Goal: Transaction & Acquisition: Purchase product/service

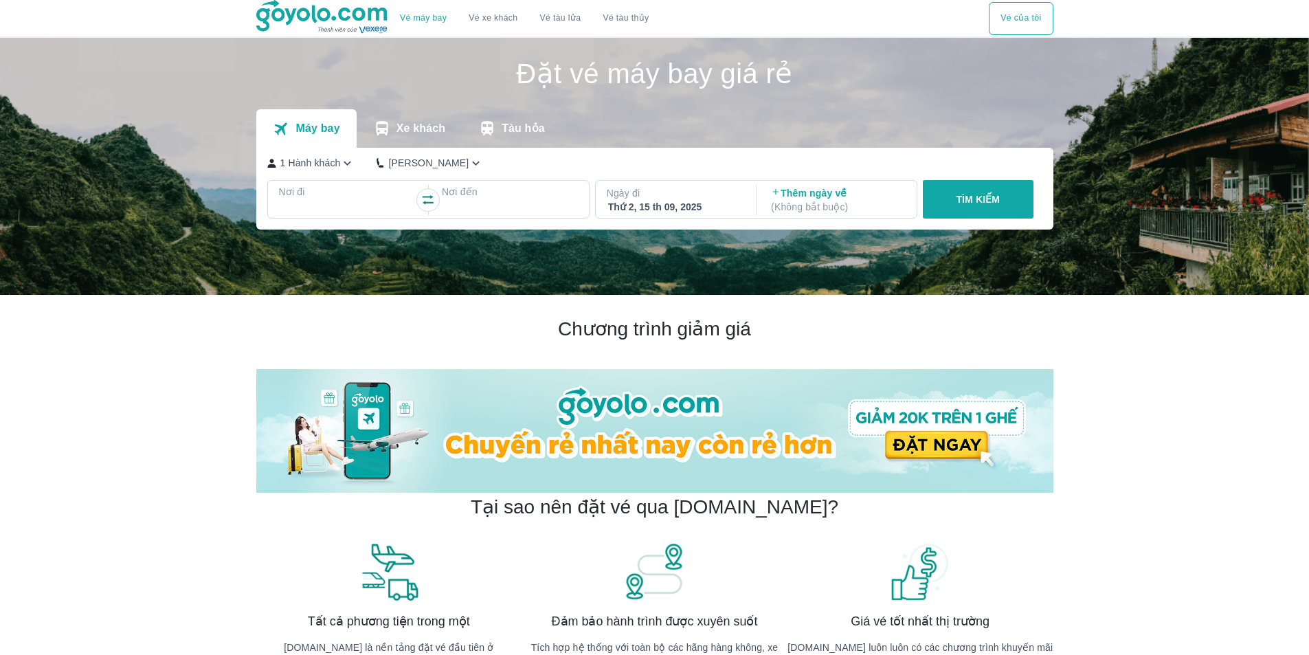
drag, startPoint x: 0, startPoint y: 0, endPoint x: 356, endPoint y: 204, distance: 410.4
click at [356, 204] on div at bounding box center [346, 208] width 133 height 16
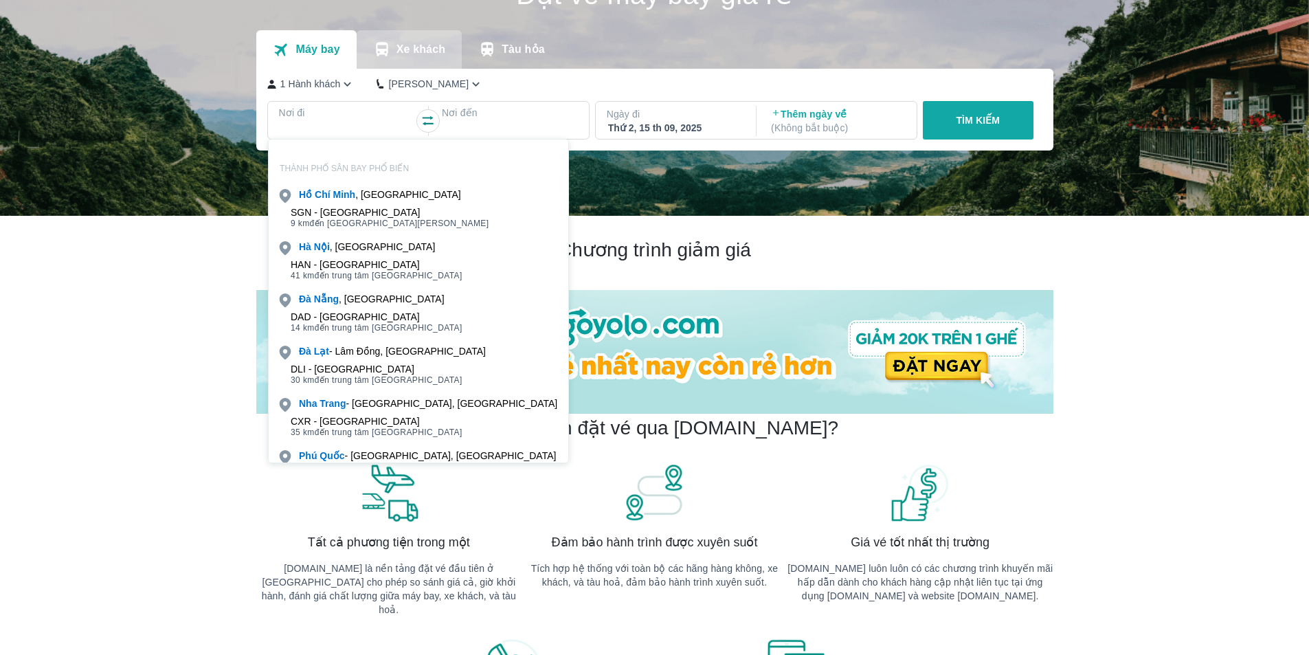
click at [411, 50] on p "Xe khách" at bounding box center [421, 50] width 49 height 14
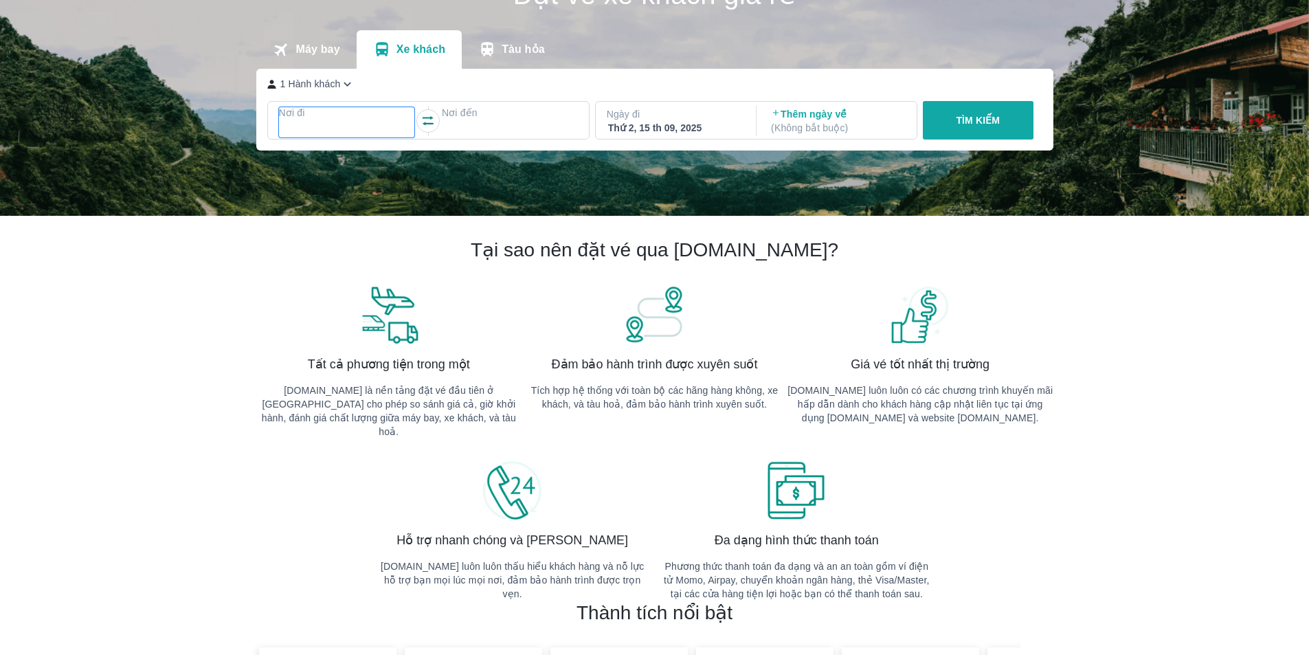
click at [349, 118] on p "Nơi đi" at bounding box center [347, 113] width 136 height 14
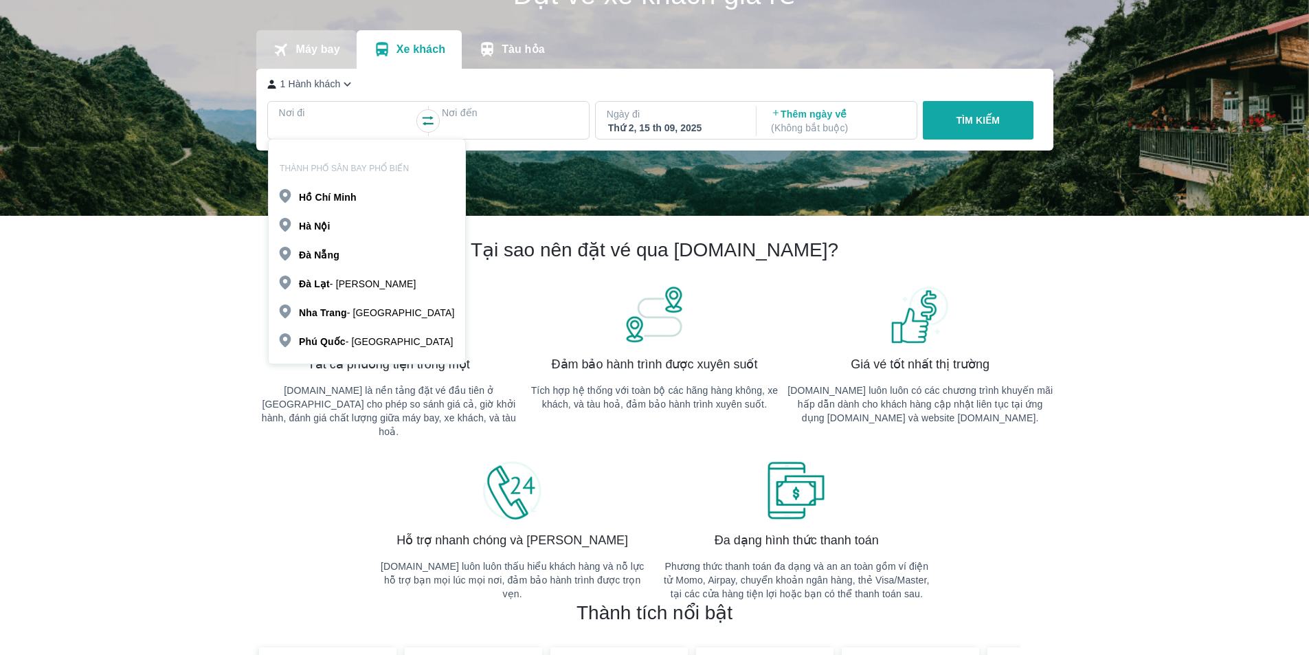
click at [313, 52] on p "Máy bay" at bounding box center [318, 50] width 44 height 14
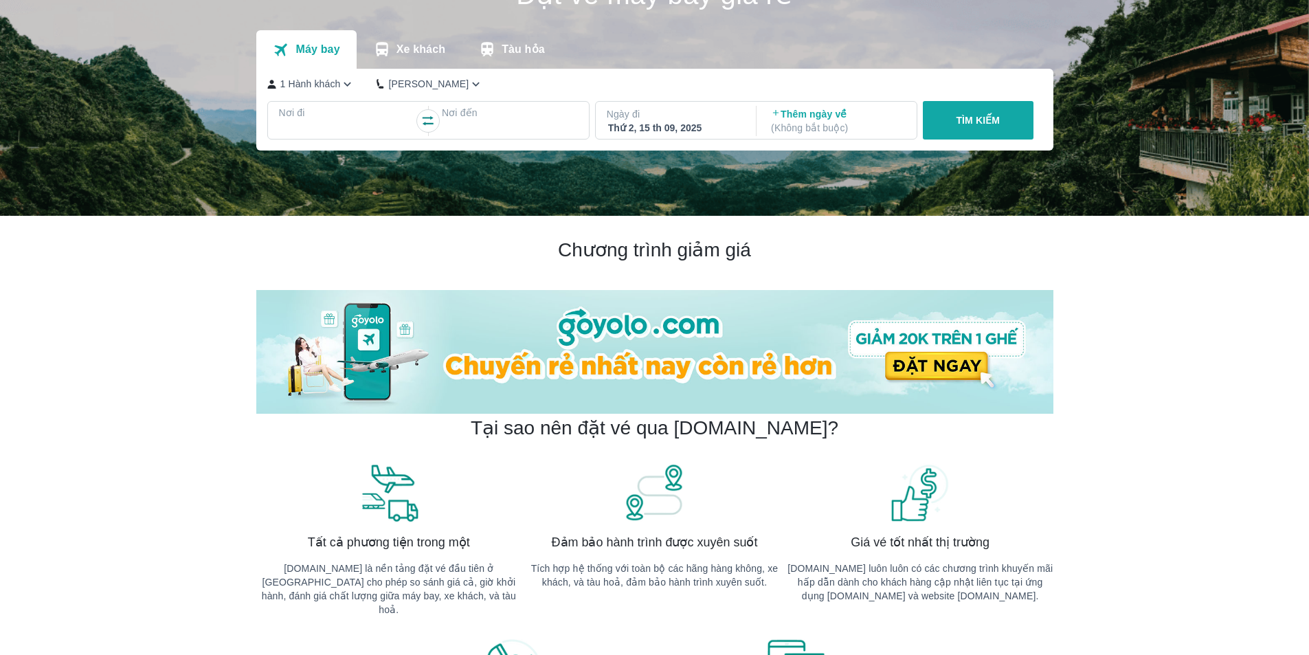
click at [325, 124] on div at bounding box center [346, 129] width 133 height 16
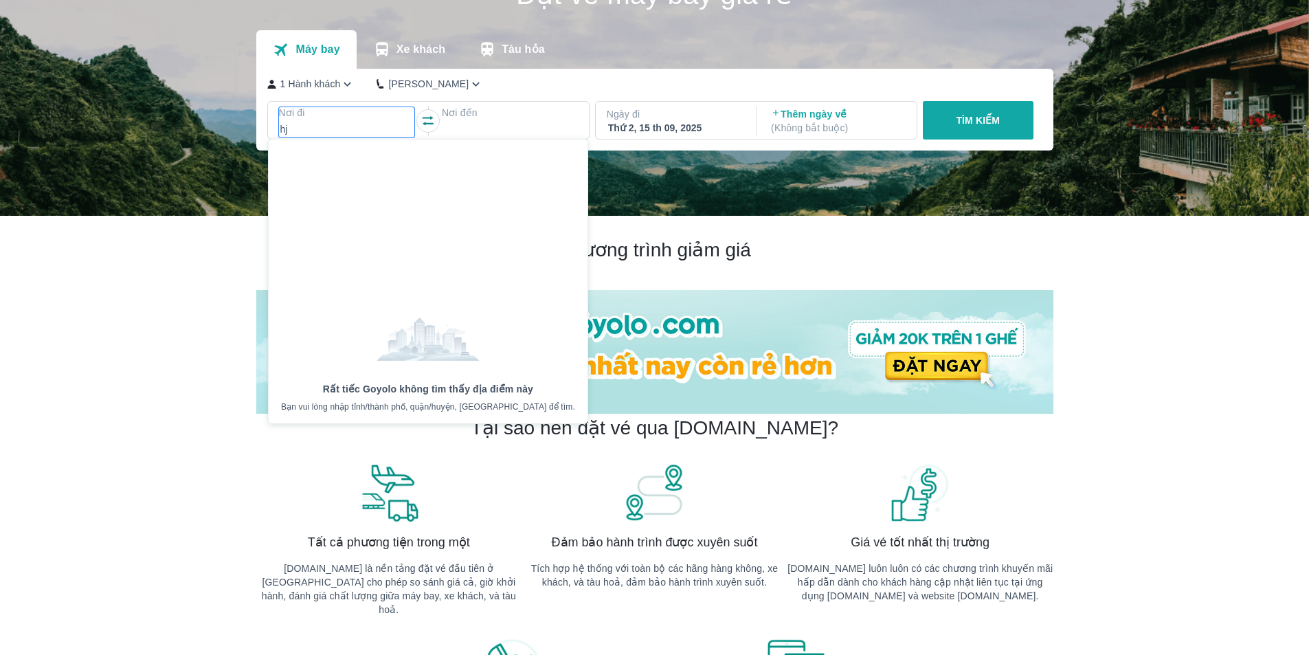
type input "h"
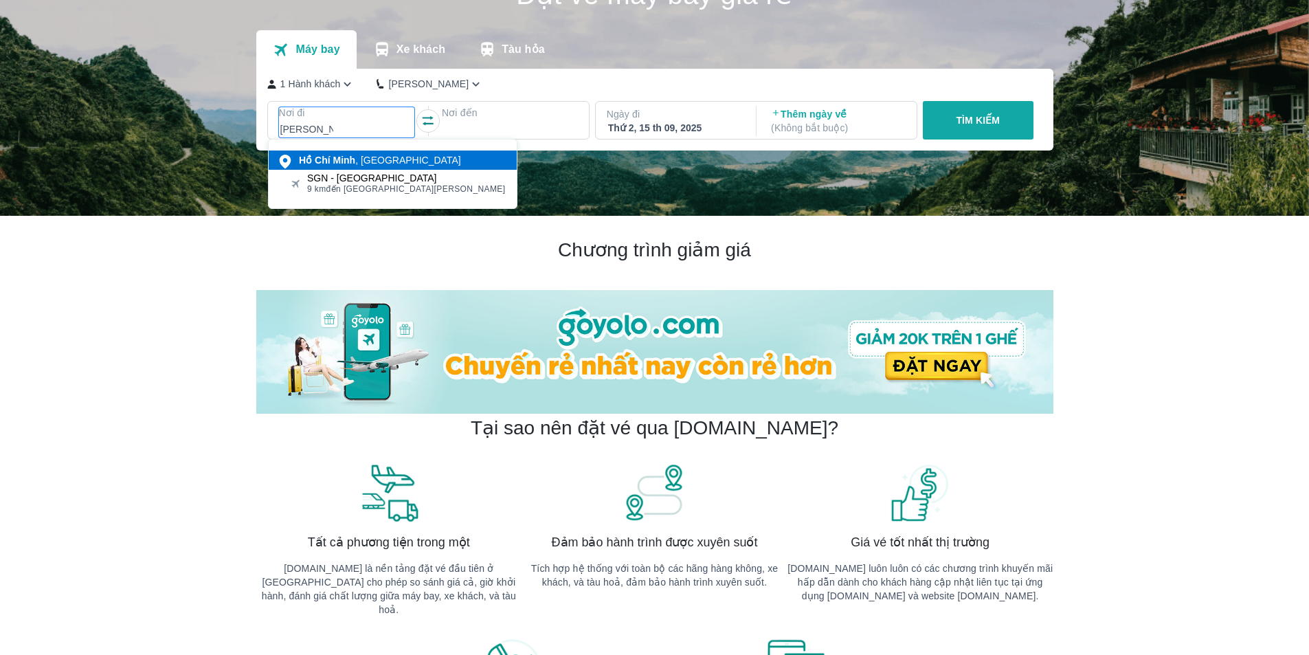
type input "hồ chí minh"
click at [370, 160] on div "Hồ Chí Minh , Việt Nam" at bounding box center [380, 160] width 162 height 14
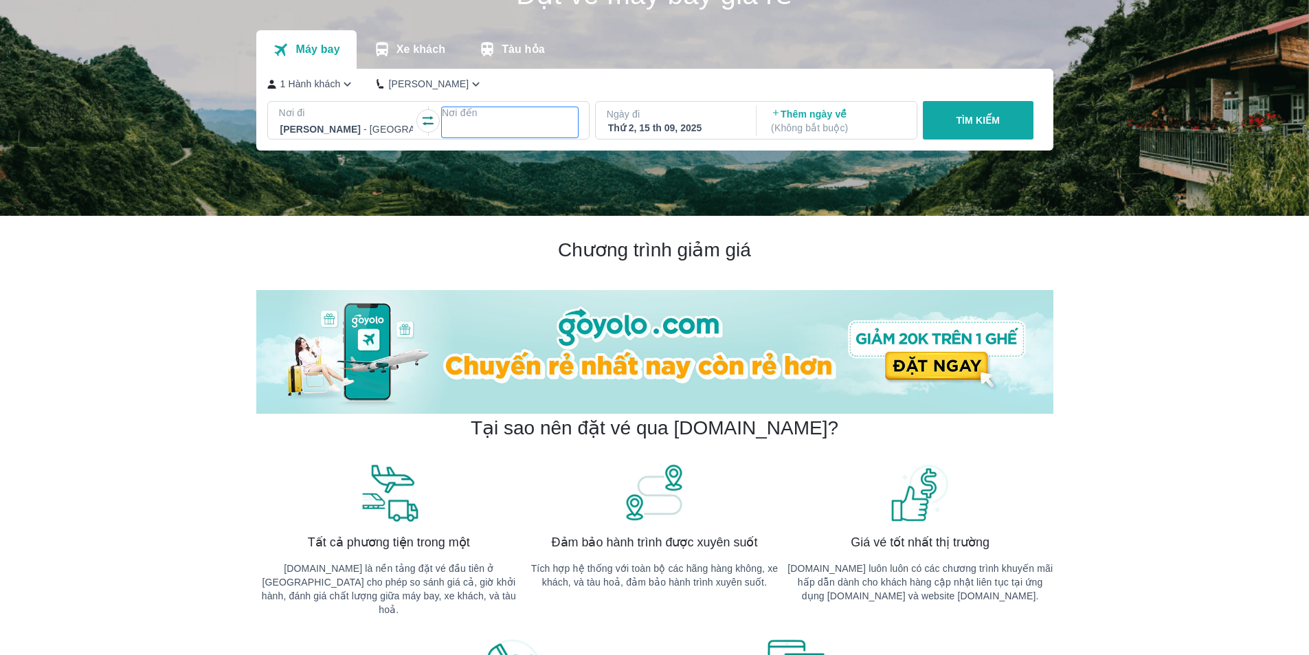
click at [467, 119] on p "Nơi đến" at bounding box center [510, 113] width 136 height 14
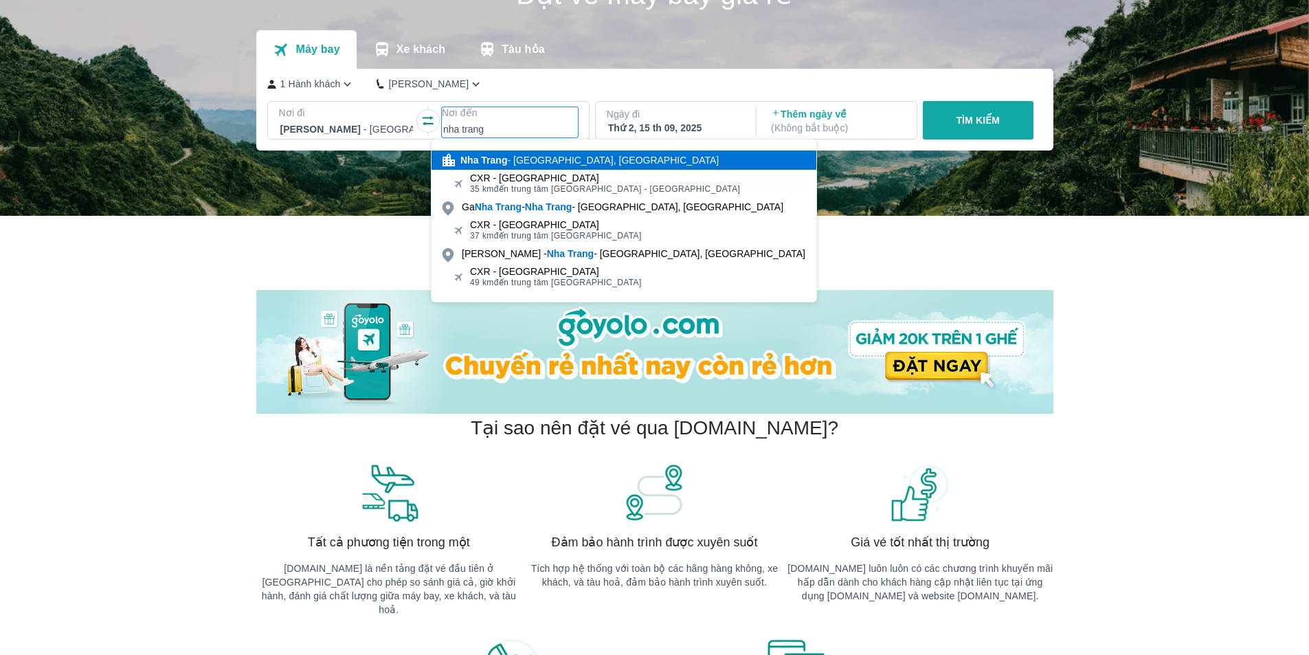
type input "nha trang"
click at [480, 151] on div "Nha Trang - Khánh Hòa, Việt Nam" at bounding box center [624, 160] width 385 height 19
click at [509, 164] on div "Nha Trang - Khánh Hòa, Việt Nam" at bounding box center [590, 160] width 258 height 14
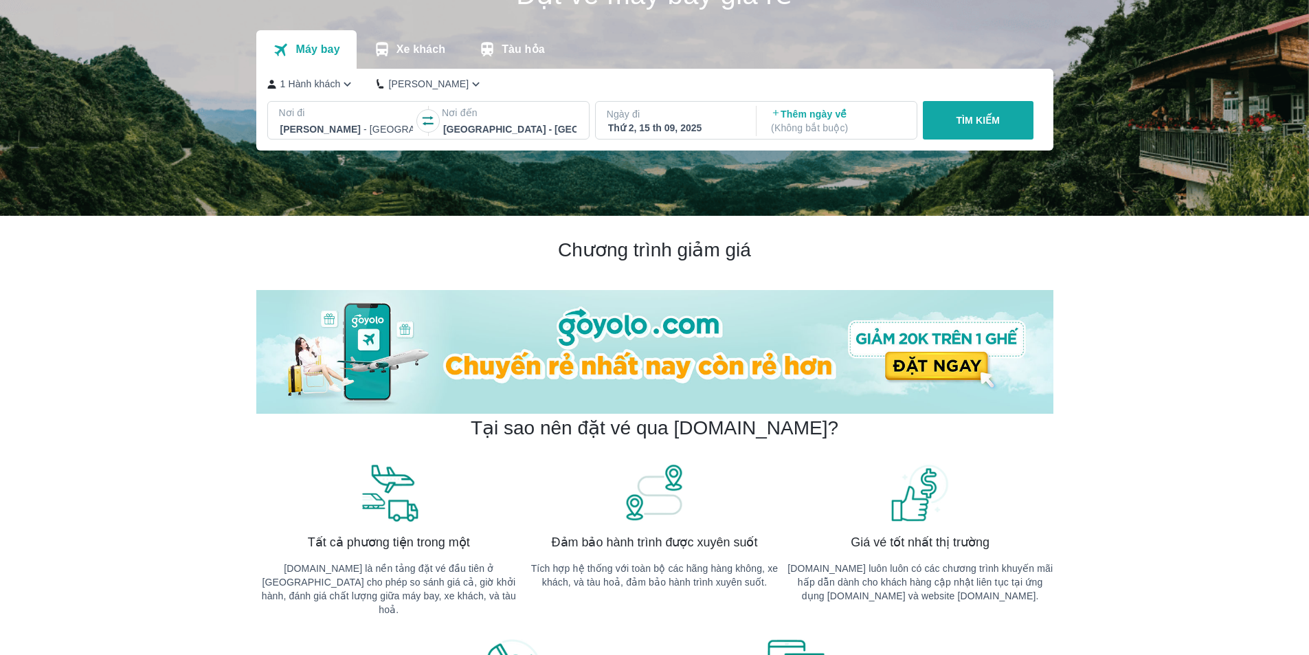
click at [682, 129] on div "Thứ 2, 15 th 09, 2025" at bounding box center [674, 128] width 133 height 14
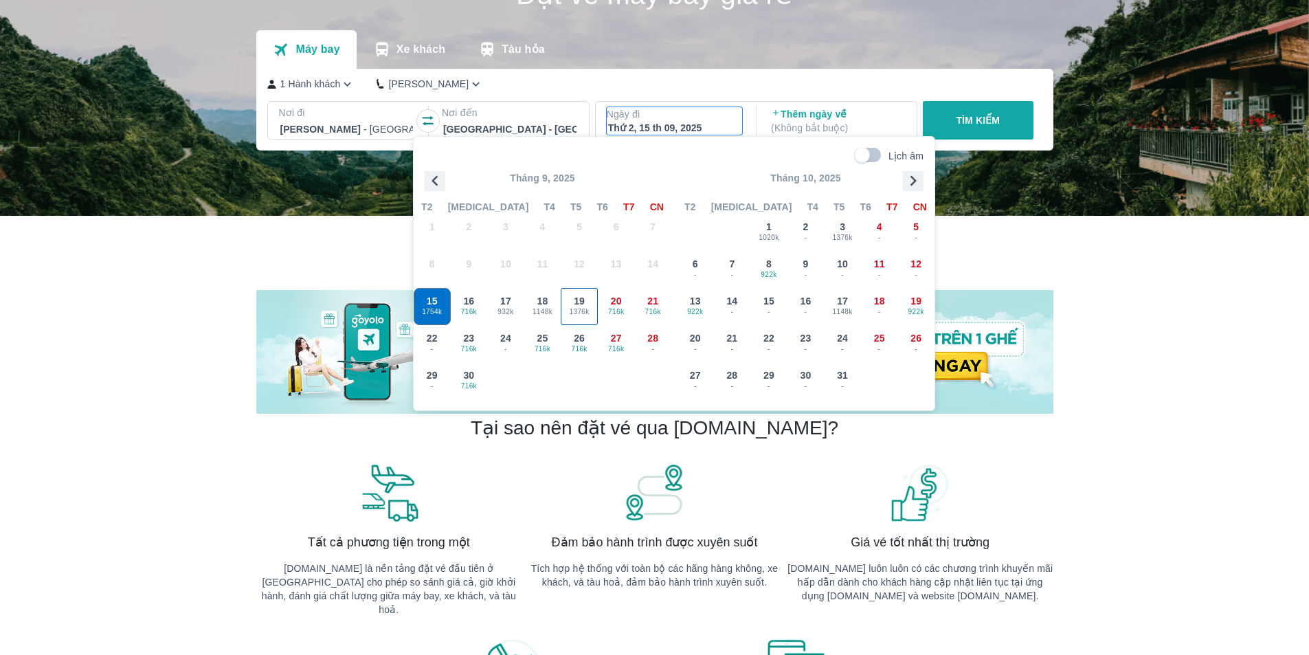
click at [565, 304] on div "19 1376k" at bounding box center [580, 307] width 36 height 36
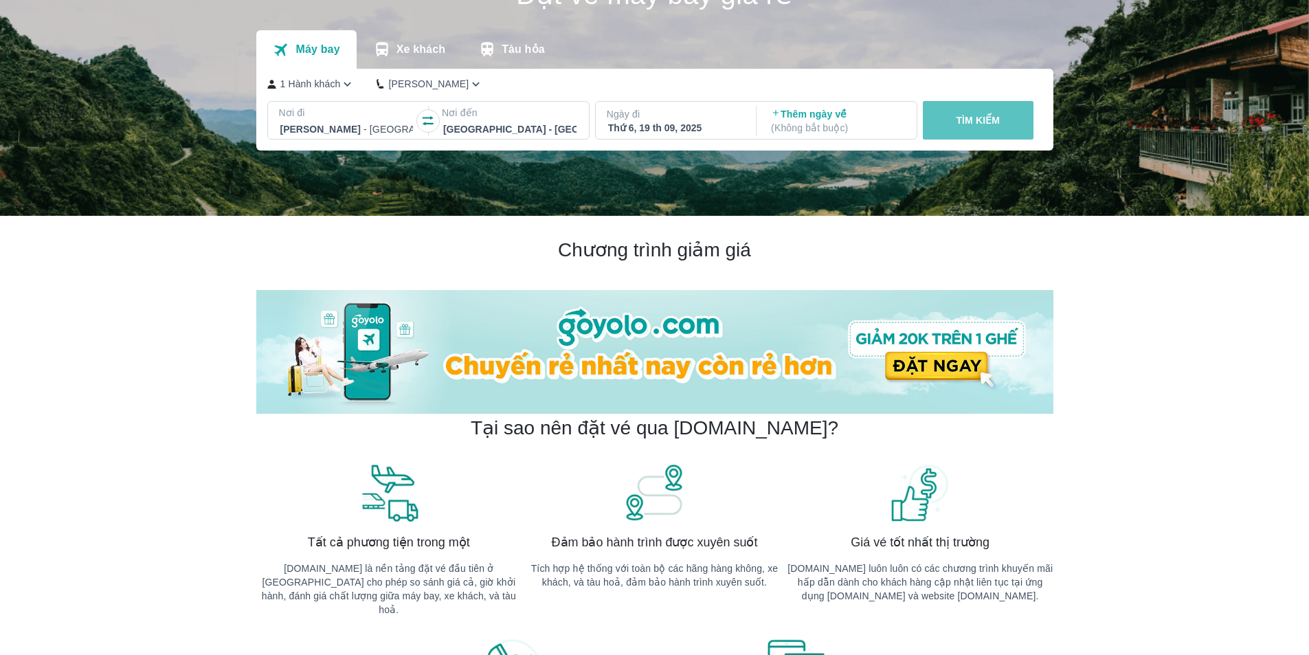
click at [962, 115] on p "TÌM KIẾM" at bounding box center [978, 120] width 44 height 14
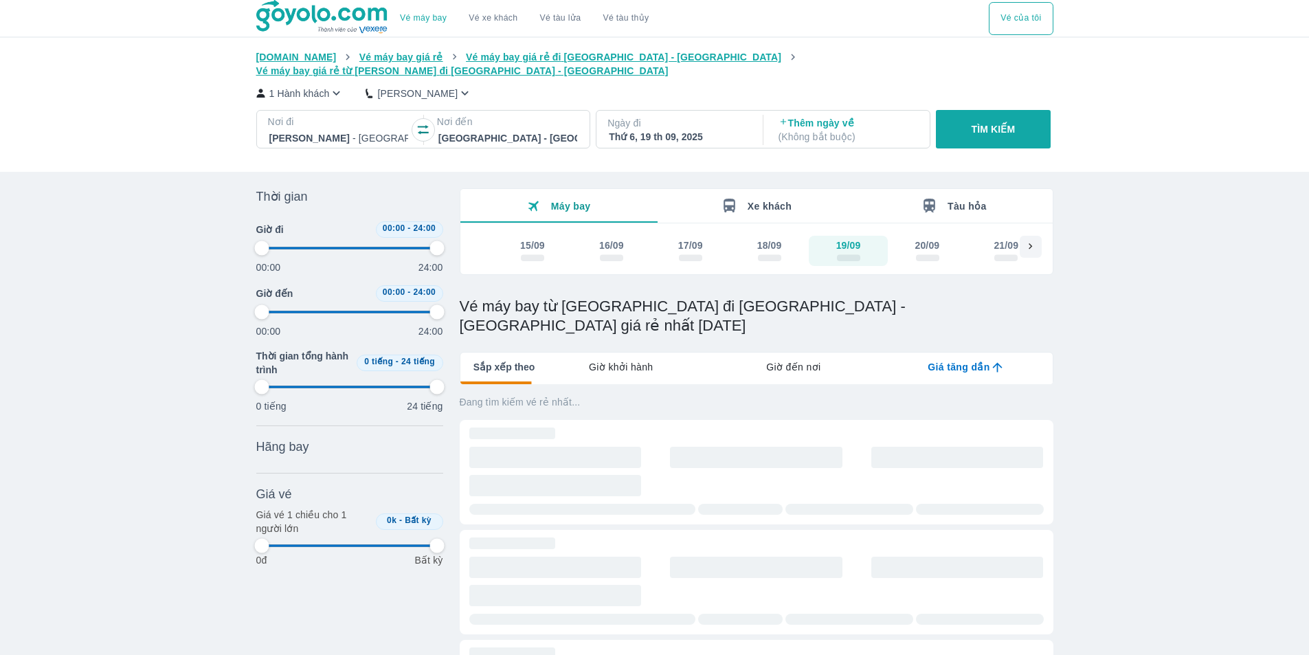
type input "97.9166666666667"
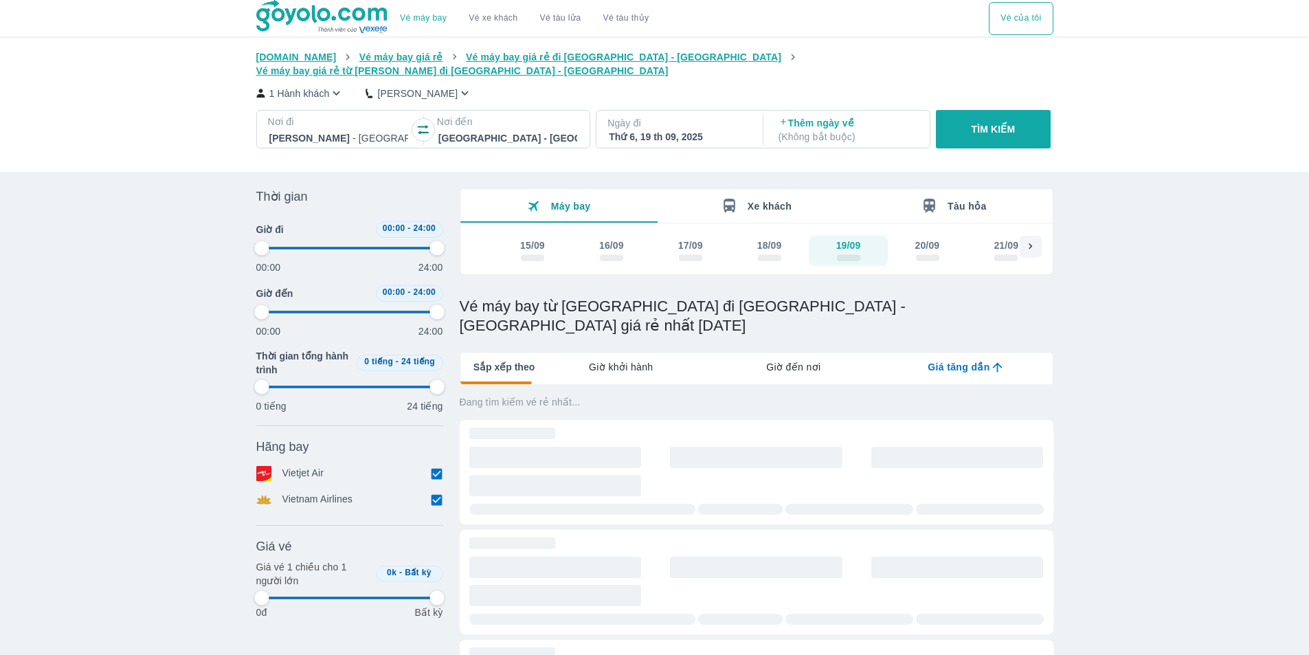
type input "97.9166666666667"
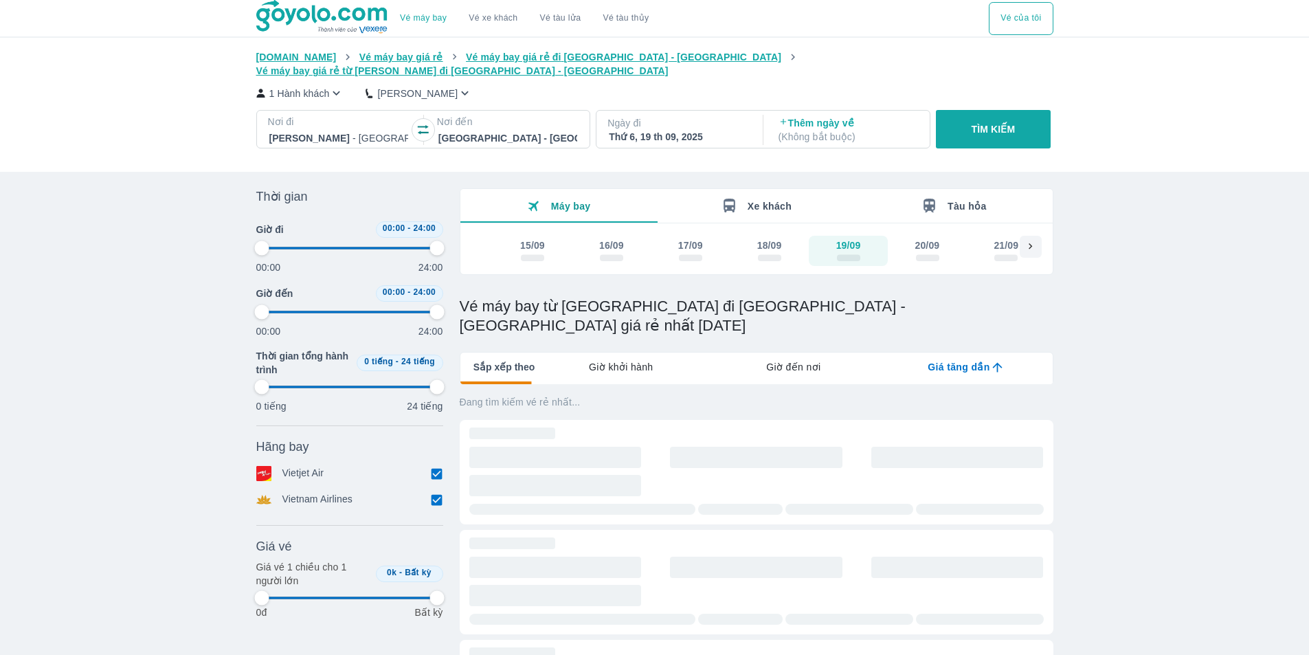
type input "97.9166666666667"
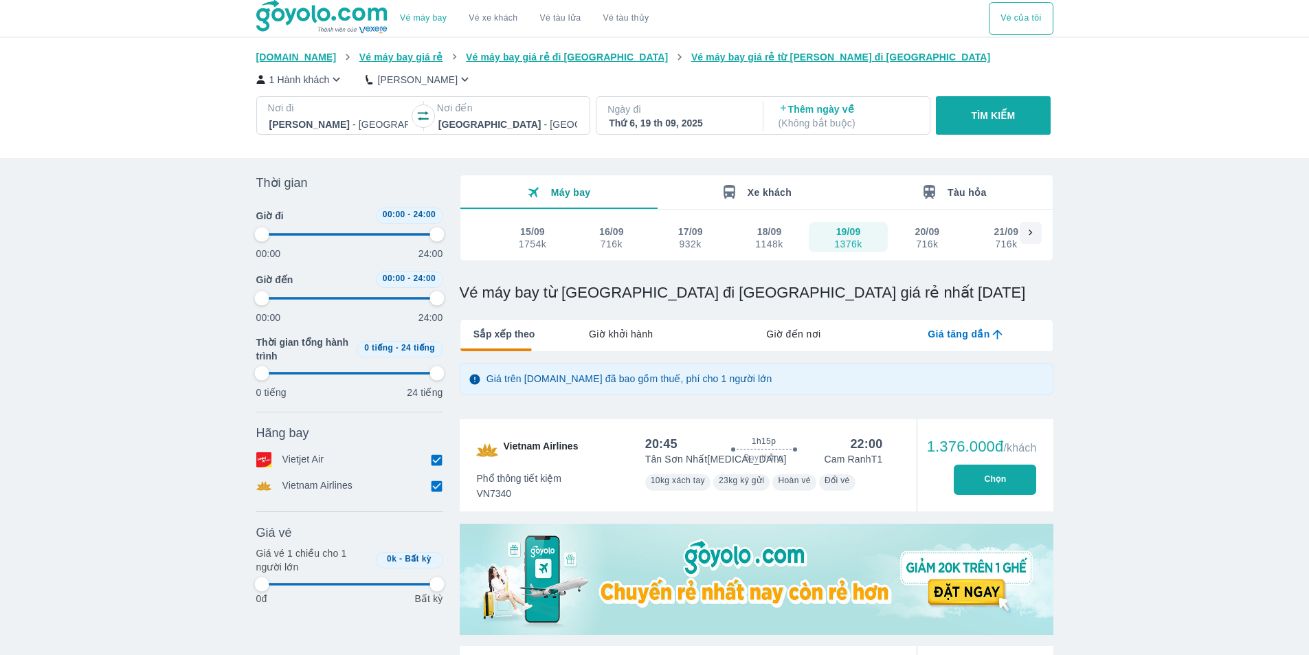
type input "97.9166666666667"
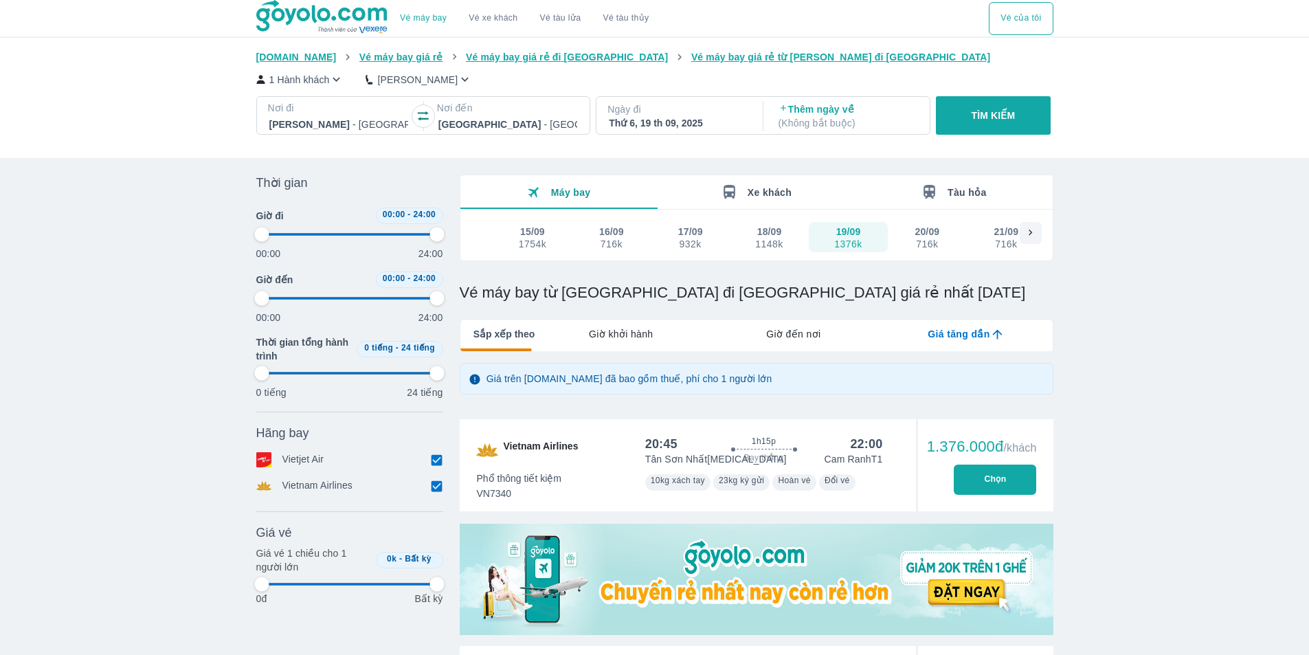
type input "97.9166666666667"
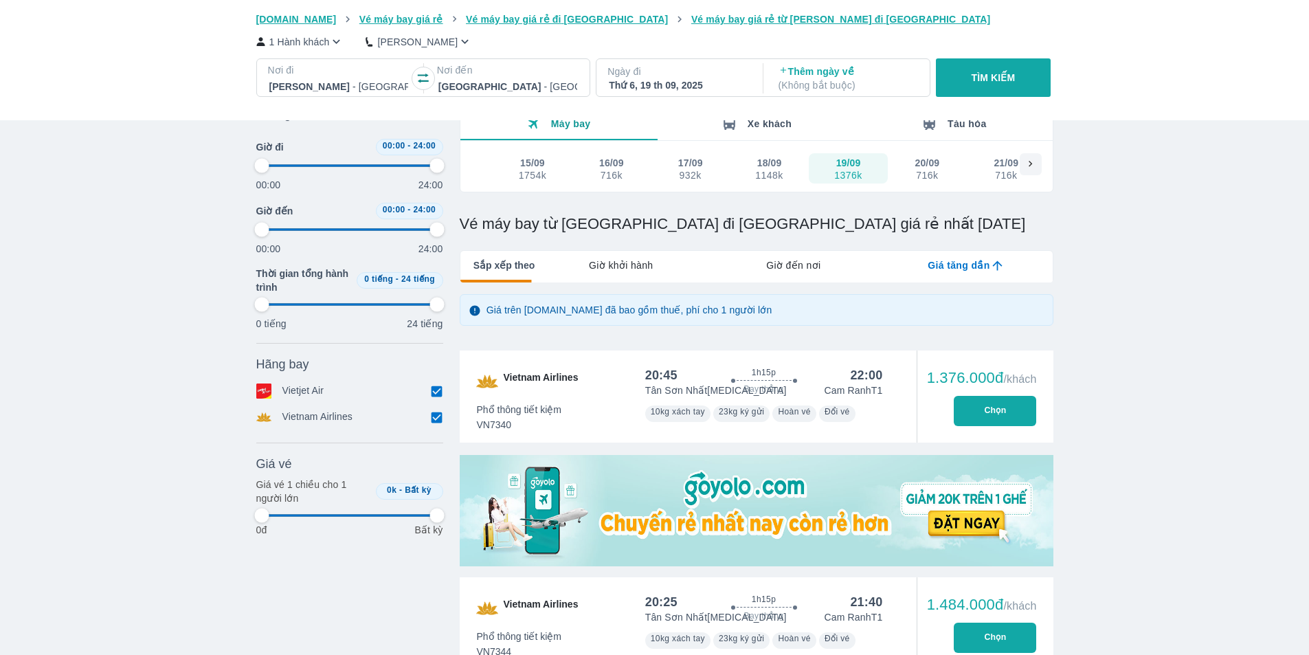
scroll to position [137, 0]
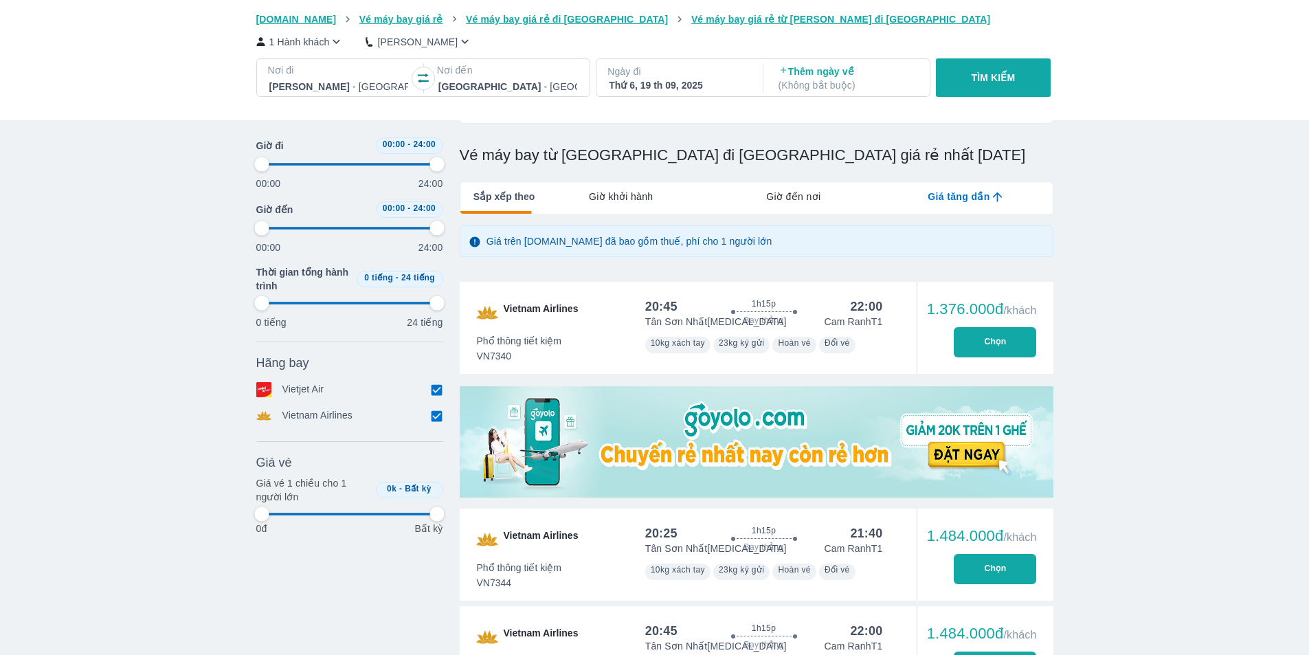
click at [991, 336] on button "Chọn" at bounding box center [995, 342] width 82 height 30
type input "97.9166666666667"
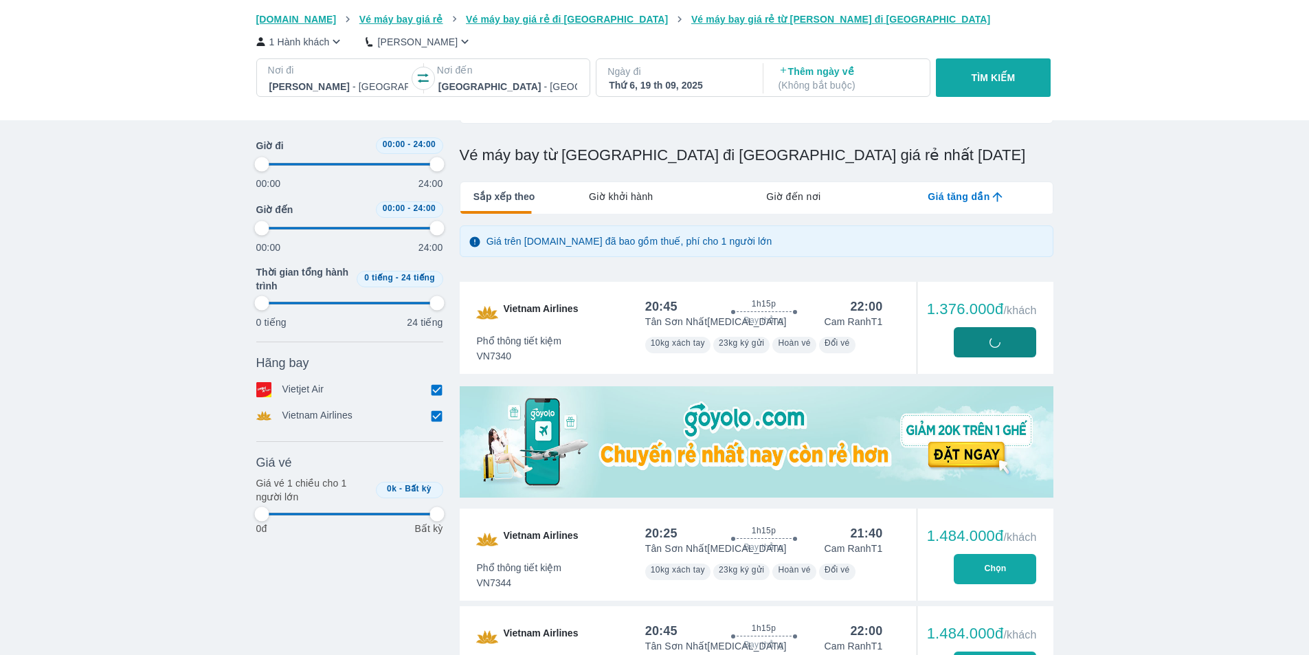
type input "97.9166666666667"
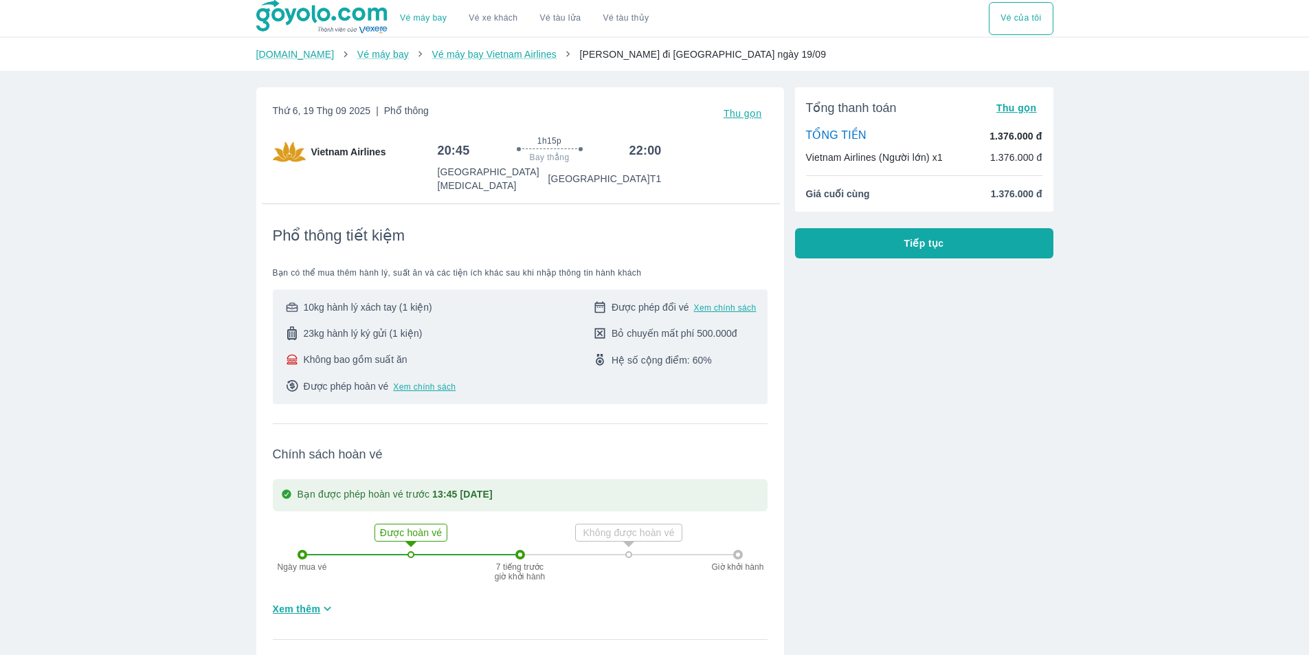
click at [893, 242] on button "Tiếp tục" at bounding box center [924, 243] width 258 height 30
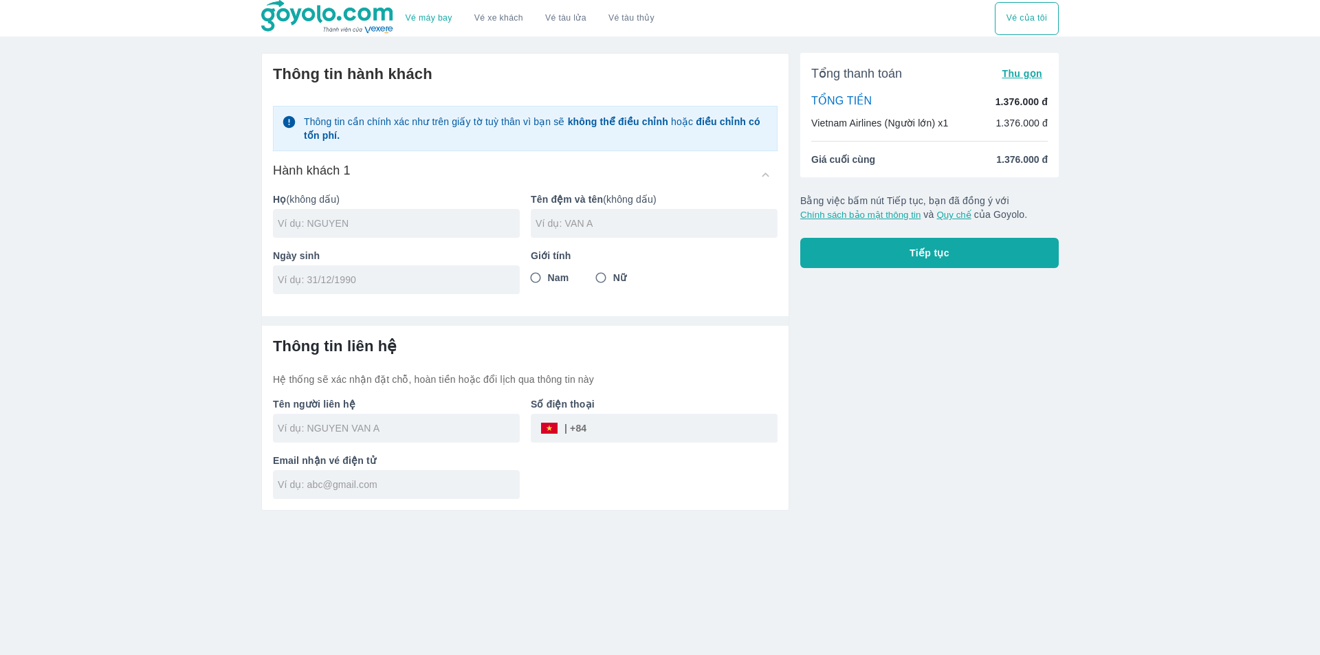
click at [375, 220] on input "text" at bounding box center [399, 224] width 242 height 14
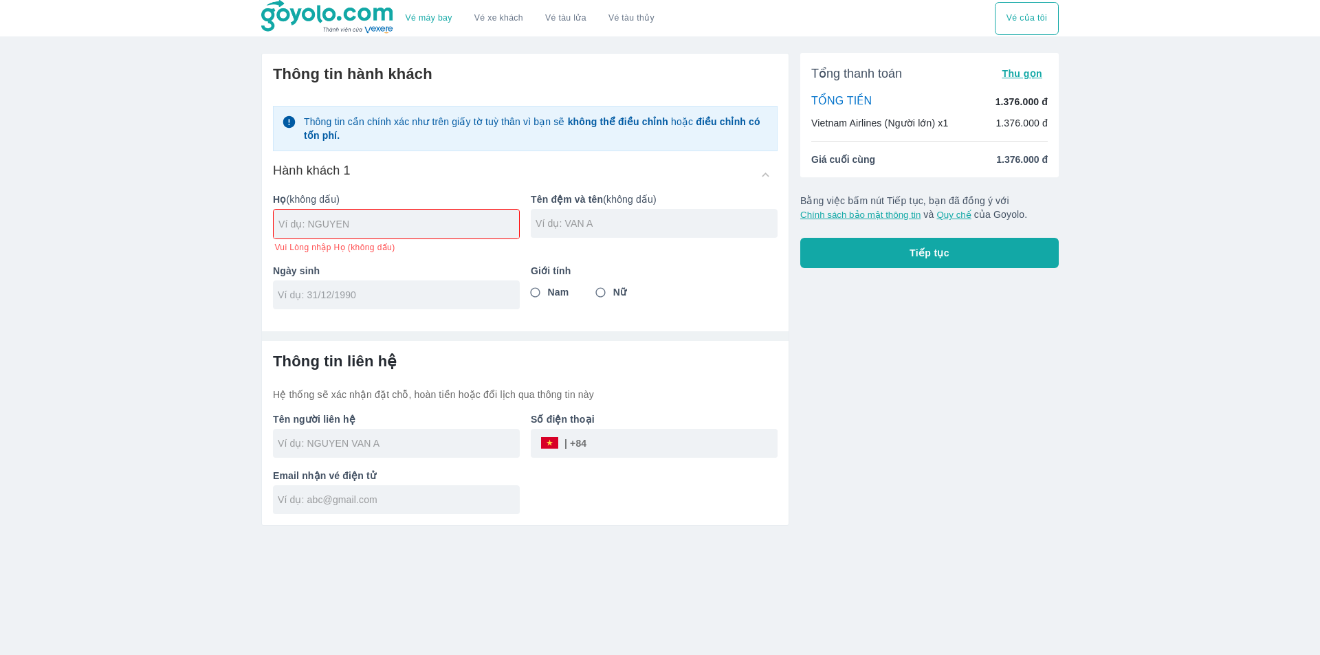
click at [324, 286] on div at bounding box center [396, 294] width 247 height 29
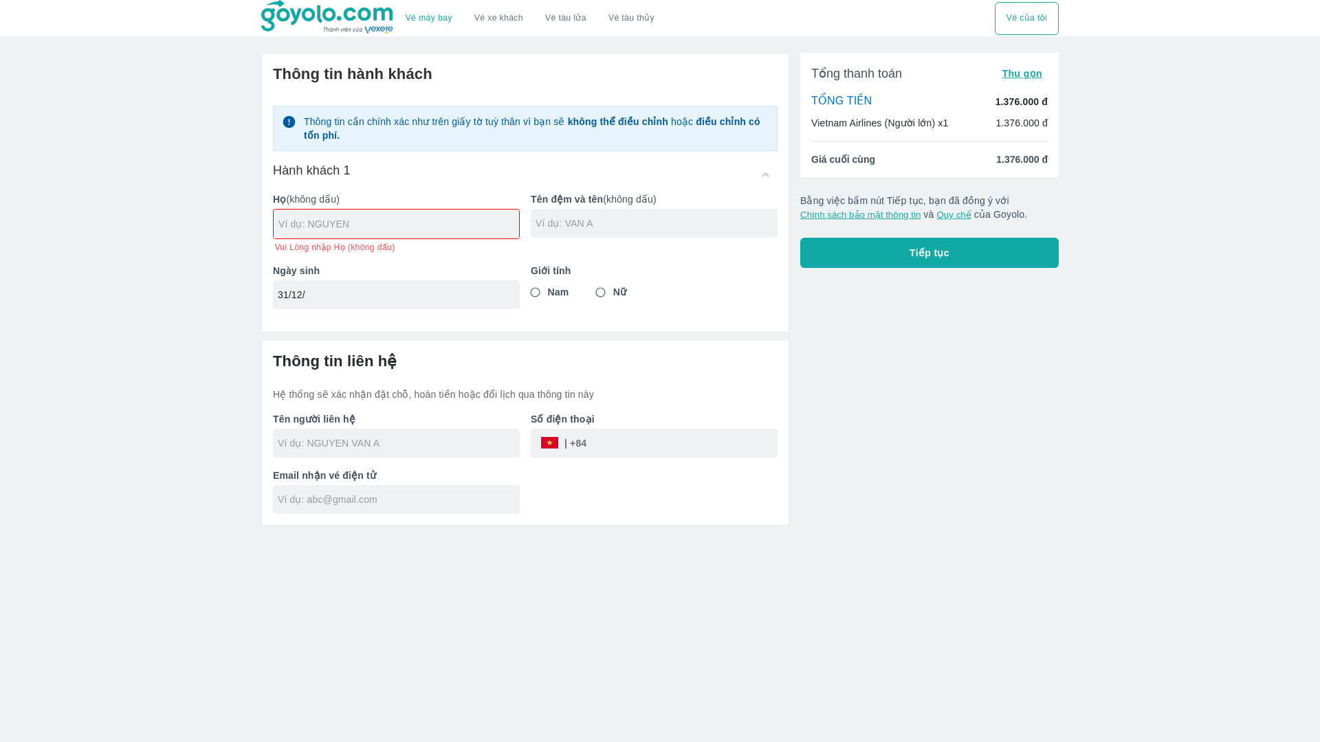
type input "31/1"
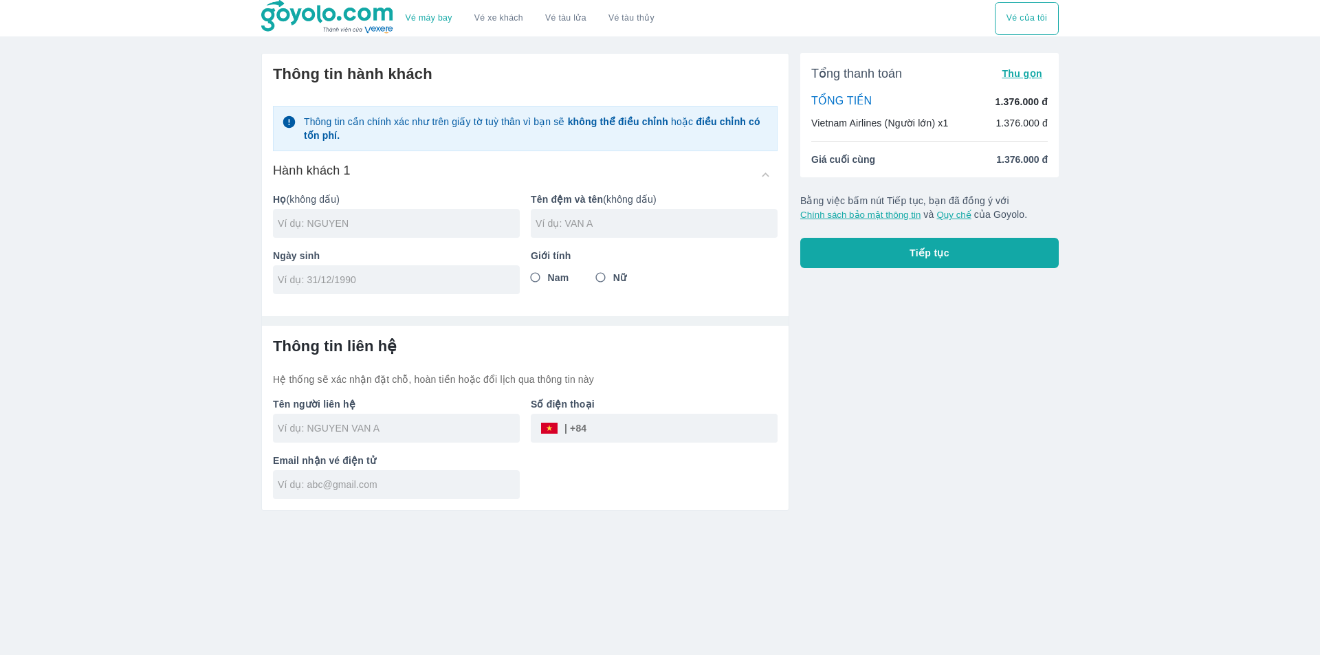
click at [76, 243] on div "Vé máy bay Vé xe khách Vé tàu lửa Vé tàu thủy Vé của tôi Thông tin hành khách T…" at bounding box center [660, 327] width 1320 height 655
click at [403, 285] on input "tel" at bounding box center [392, 280] width 228 height 14
click at [338, 285] on input "tel" at bounding box center [392, 280] width 228 height 14
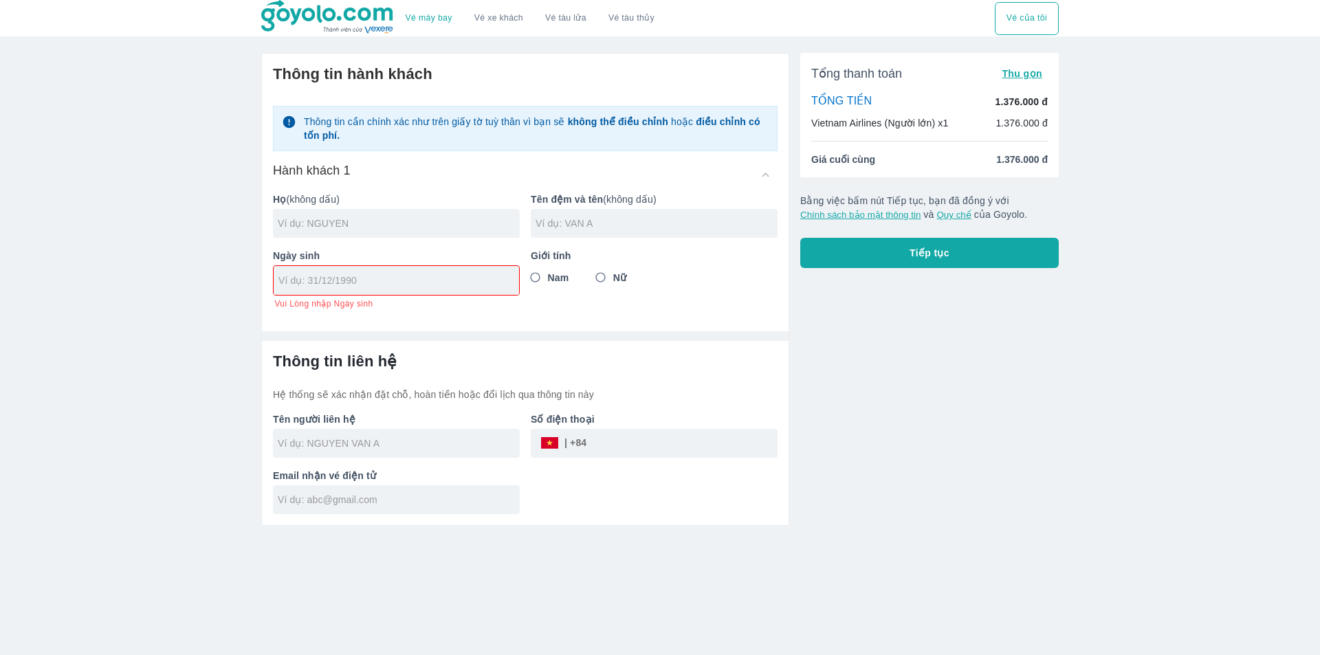
click at [340, 282] on input "tel" at bounding box center [391, 281] width 227 height 14
type input "2"
type input "11/1"
click at [334, 14] on img at bounding box center [327, 17] width 133 height 34
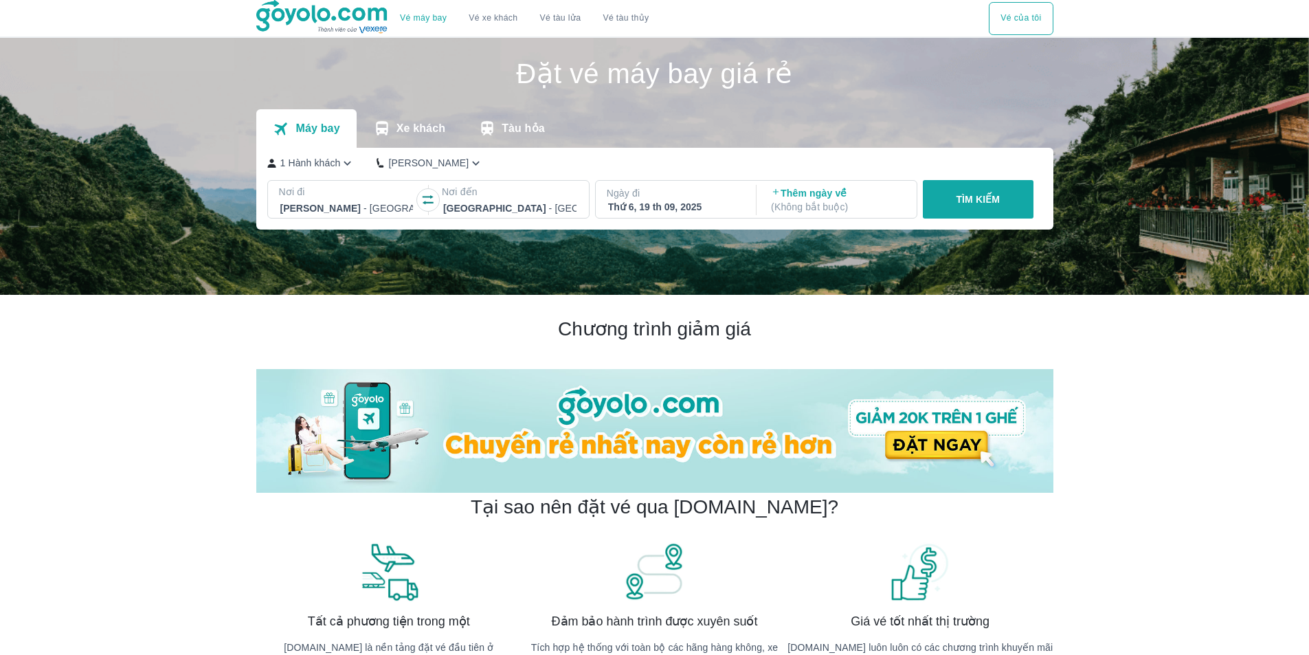
click at [784, 109] on div "Đặt vé máy bay giá rẻ Máy bay Xe khách Tàu hỏa 1 Hành khách Phổ Thông Nơi đi [G…" at bounding box center [654, 93] width 797 height 110
